Goal: Task Accomplishment & Management: Use online tool/utility

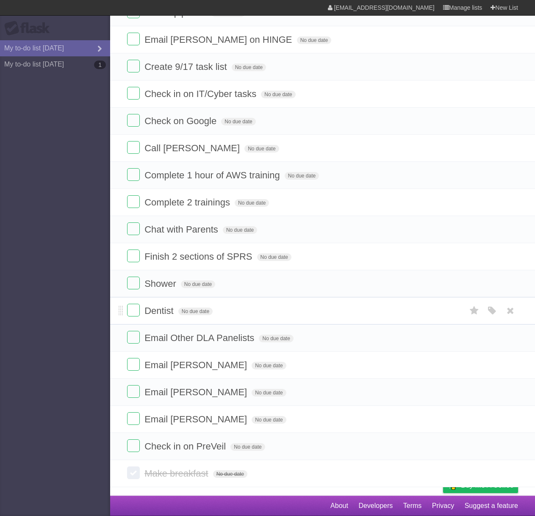
scroll to position [72, 0]
click at [130, 370] on label at bounding box center [133, 364] width 13 height 13
click at [132, 340] on label at bounding box center [133, 337] width 13 height 13
click at [134, 361] on label at bounding box center [133, 364] width 13 height 13
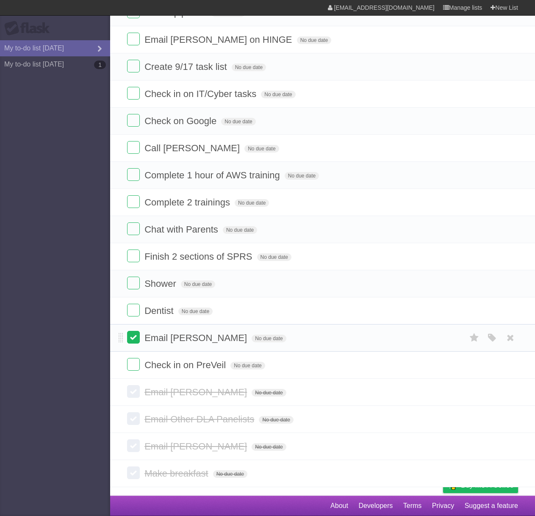
click at [131, 341] on label at bounding box center [133, 337] width 13 height 13
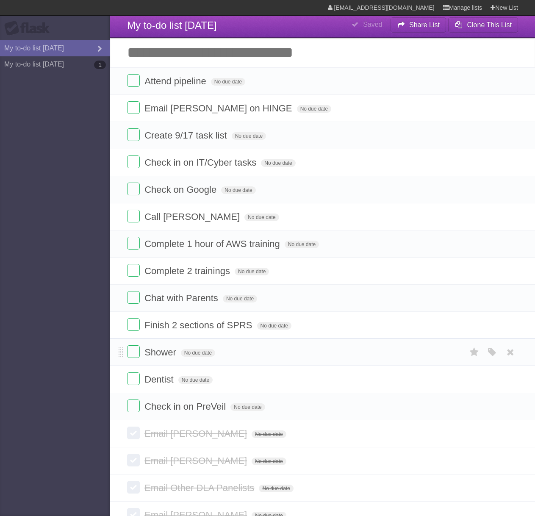
scroll to position [0, 0]
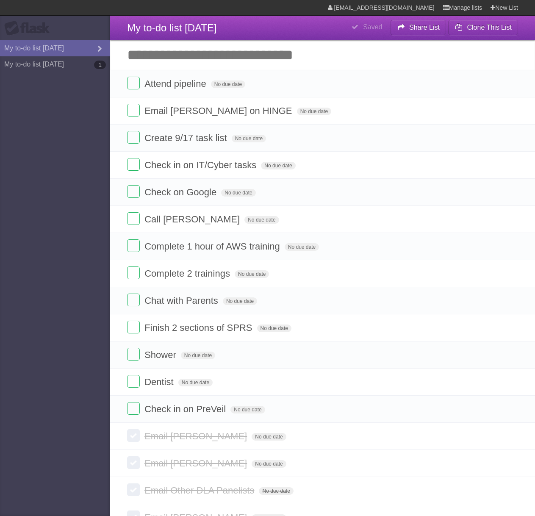
drag, startPoint x: 164, startPoint y: 113, endPoint x: 265, endPoint y: 53, distance: 118.2
click at [265, 53] on input "Add another task" at bounding box center [322, 55] width 425 height 30
click at [91, 136] on aside "Flask My to-do list [DATE] My to-do list [DATE] 1" at bounding box center [55, 258] width 110 height 516
click at [137, 84] on label at bounding box center [133, 83] width 13 height 13
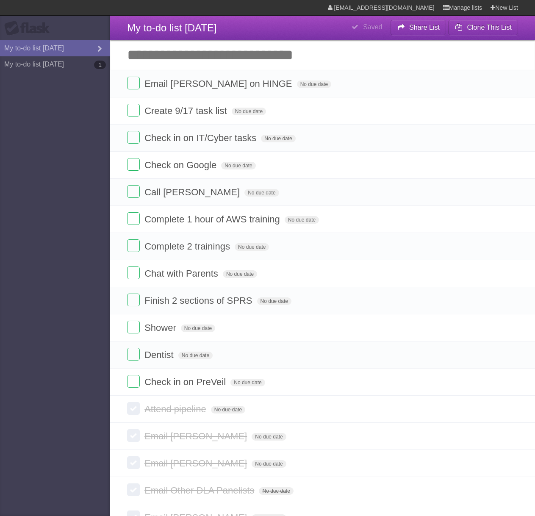
click at [249, 58] on input "Add another task" at bounding box center [322, 55] width 425 height 30
type input "***"
click input "*********" at bounding box center [0, 0] width 0 height 0
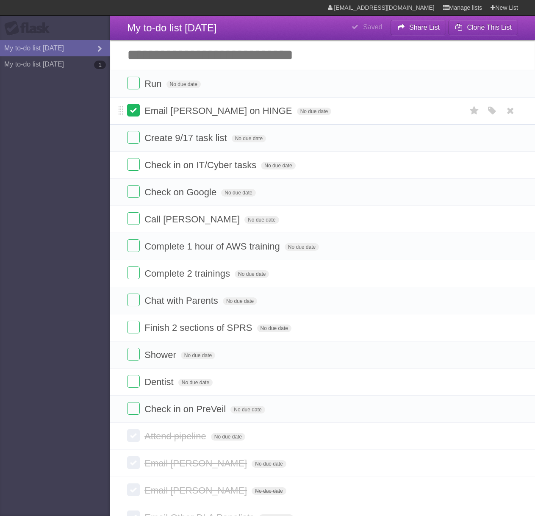
click at [134, 114] on label at bounding box center [133, 110] width 13 height 13
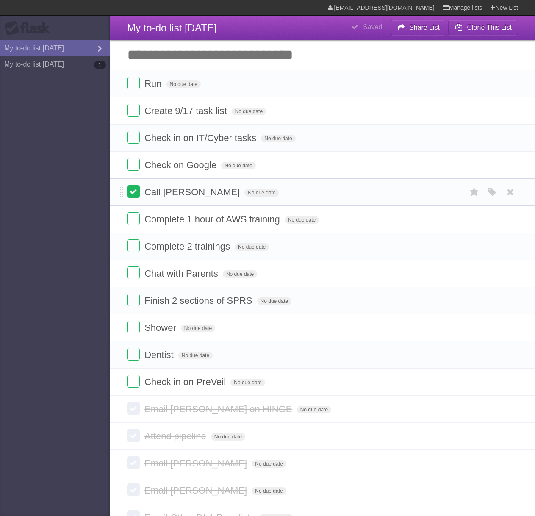
click at [138, 192] on label at bounding box center [133, 191] width 13 height 13
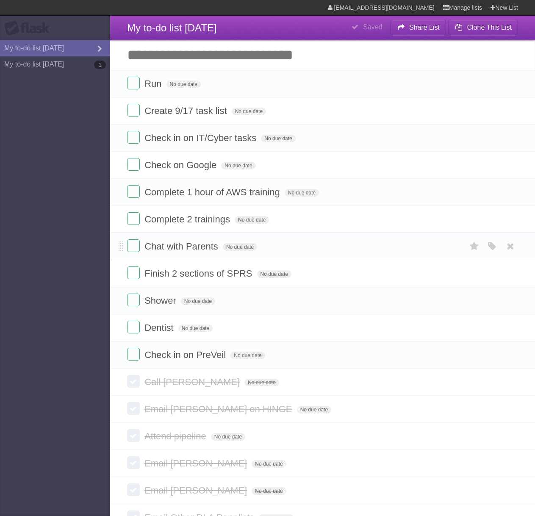
click at [191, 248] on span "Chat with Parents" at bounding box center [183, 246] width 76 height 11
click at [343, 259] on li "Chat with Parents No due date White Red Blue Green Purple Orange" at bounding box center [322, 247] width 425 height 28
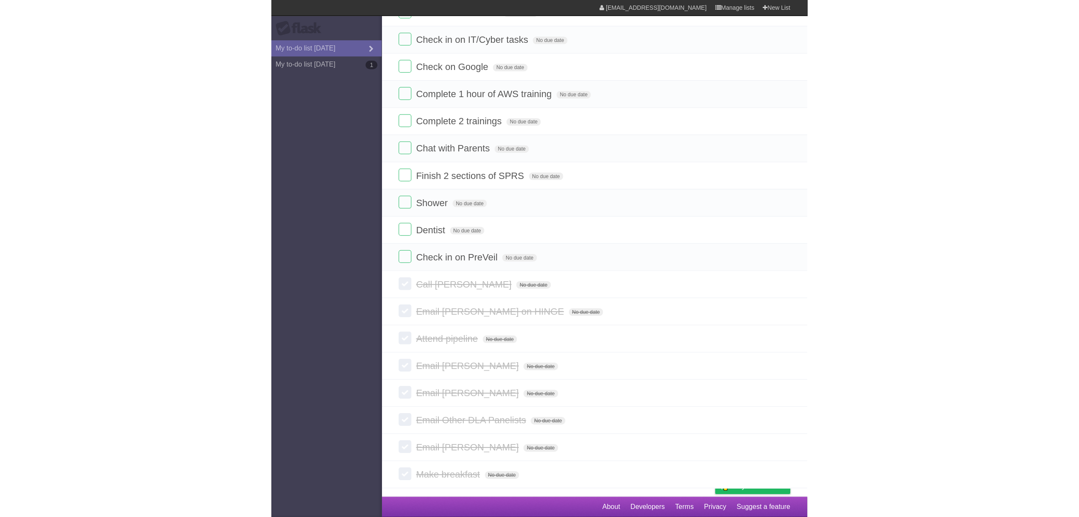
scroll to position [99, 0]
